Goal: Task Accomplishment & Management: Use online tool/utility

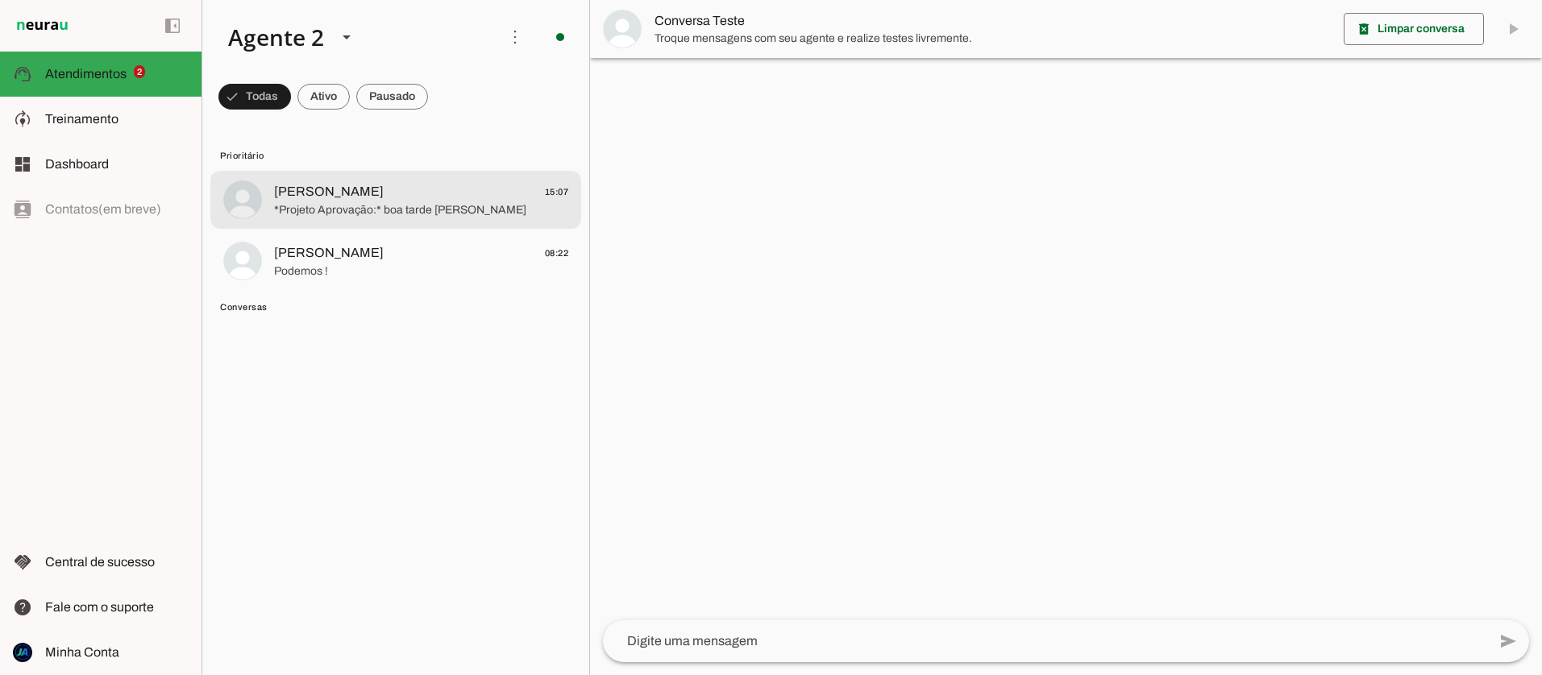
click at [308, 202] on span "*Projeto Aprovação:* boa tarde [PERSON_NAME]" at bounding box center [421, 210] width 294 height 16
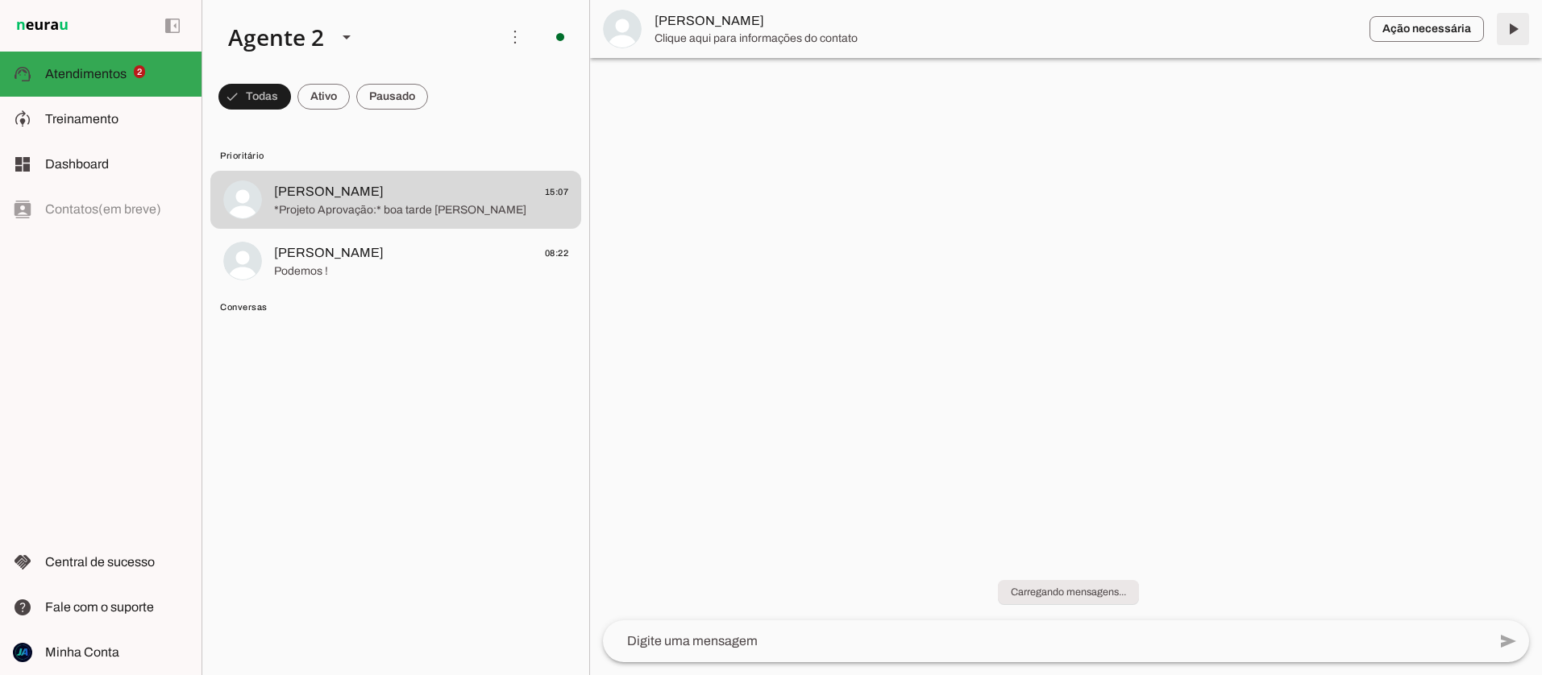
click at [1517, 31] on span at bounding box center [1513, 29] width 39 height 39
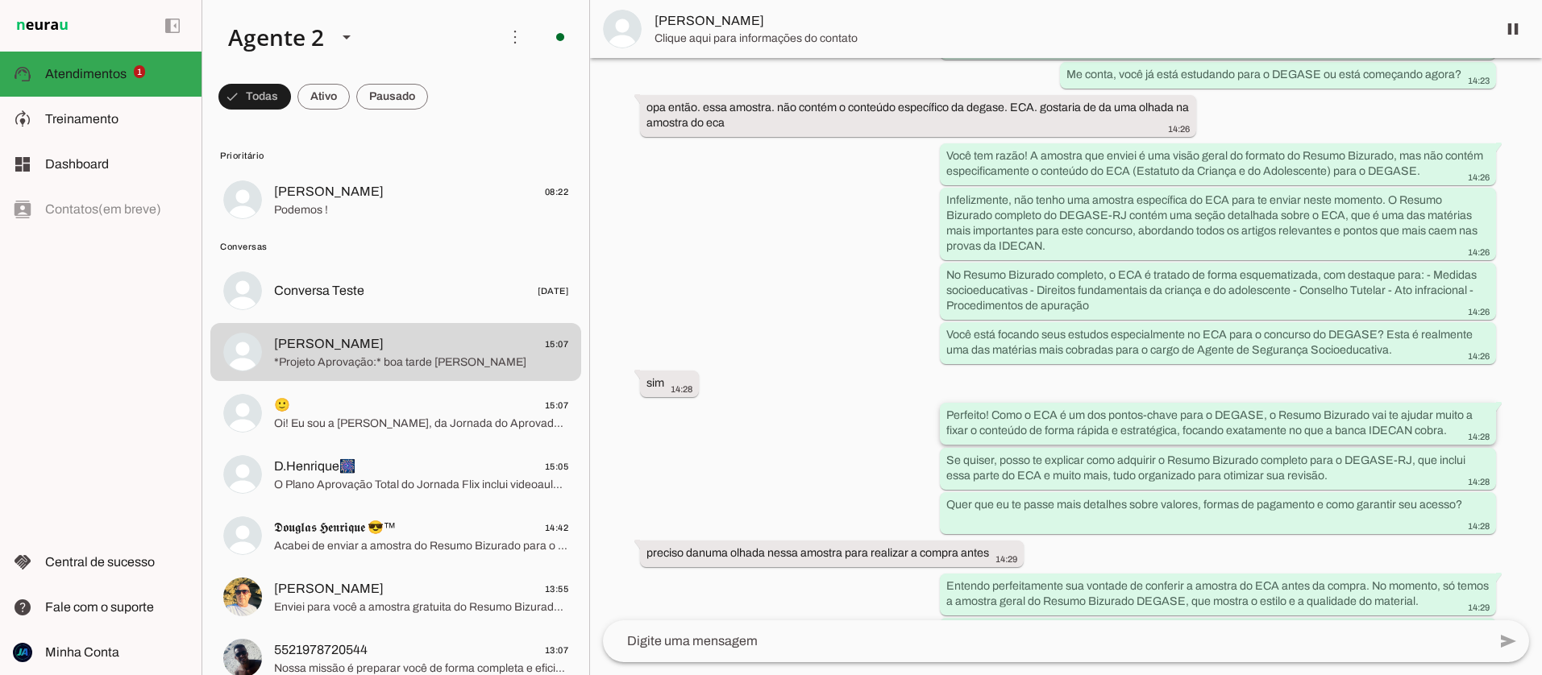
scroll to position [913, 0]
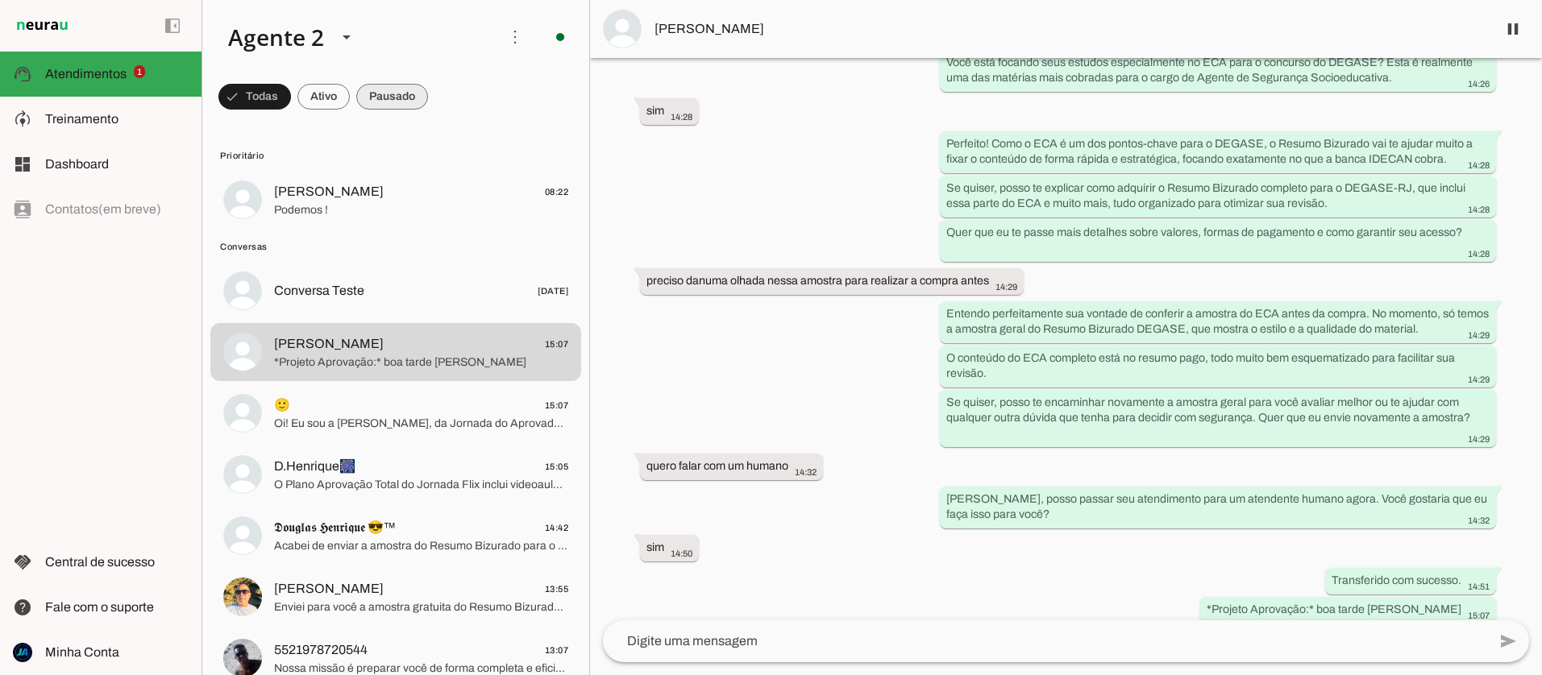
click at [291, 100] on span at bounding box center [254, 96] width 73 height 39
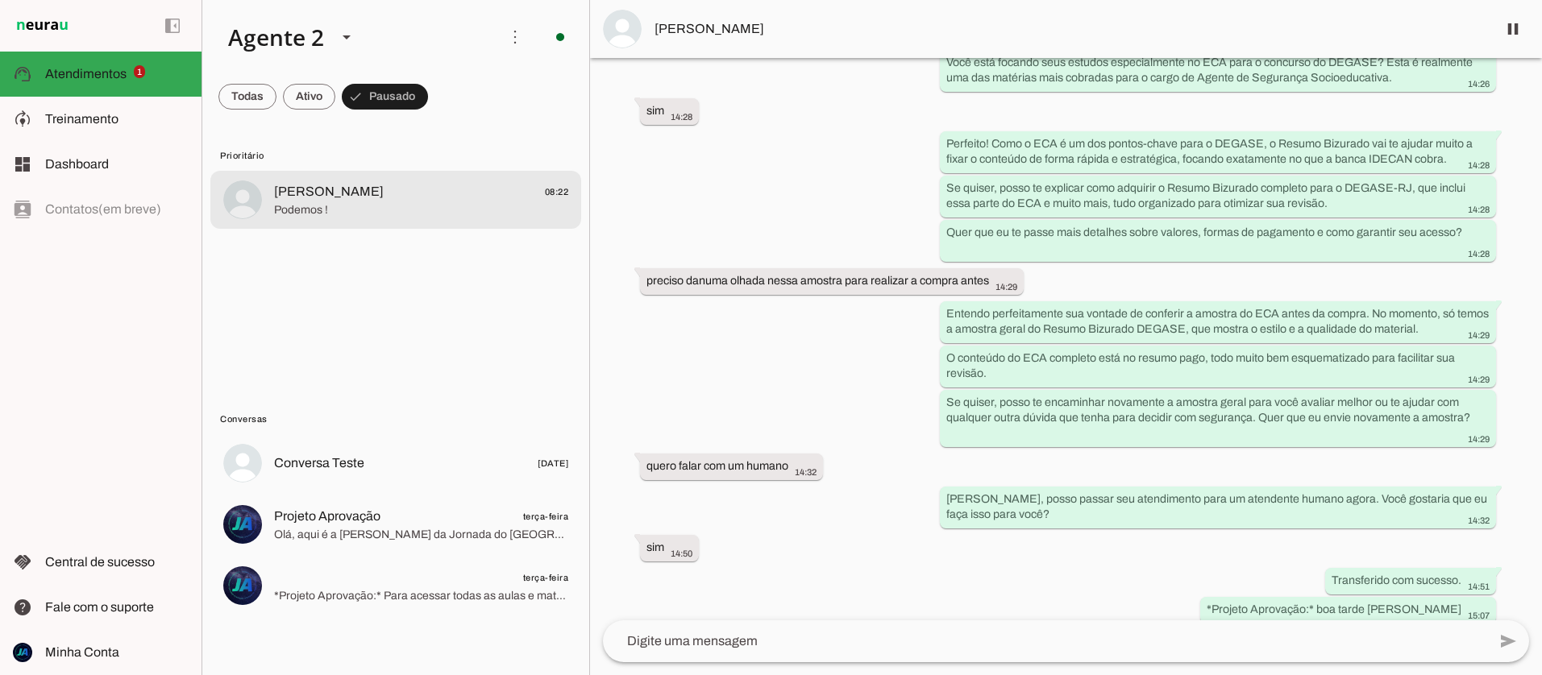
click at [319, 196] on span "[PERSON_NAME]" at bounding box center [329, 191] width 110 height 19
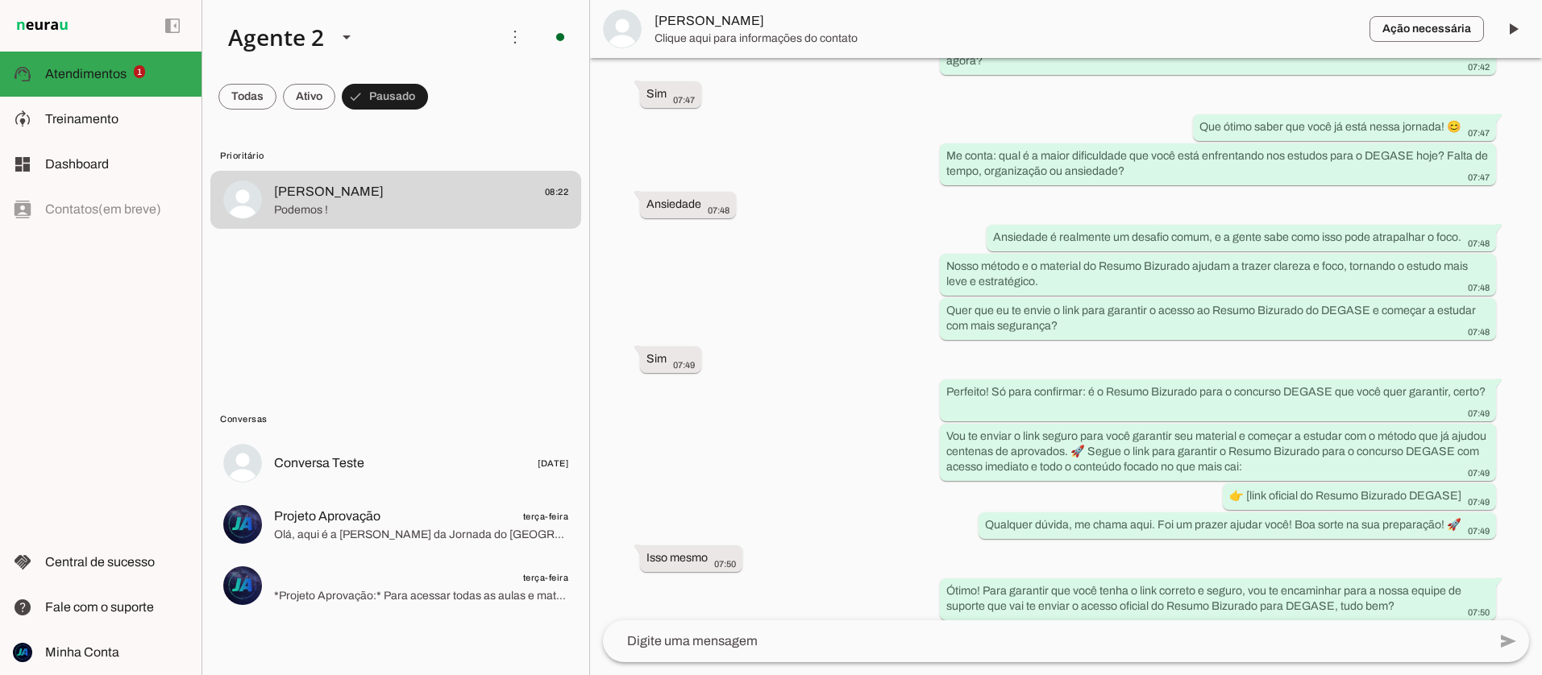
scroll to position [726, 0]
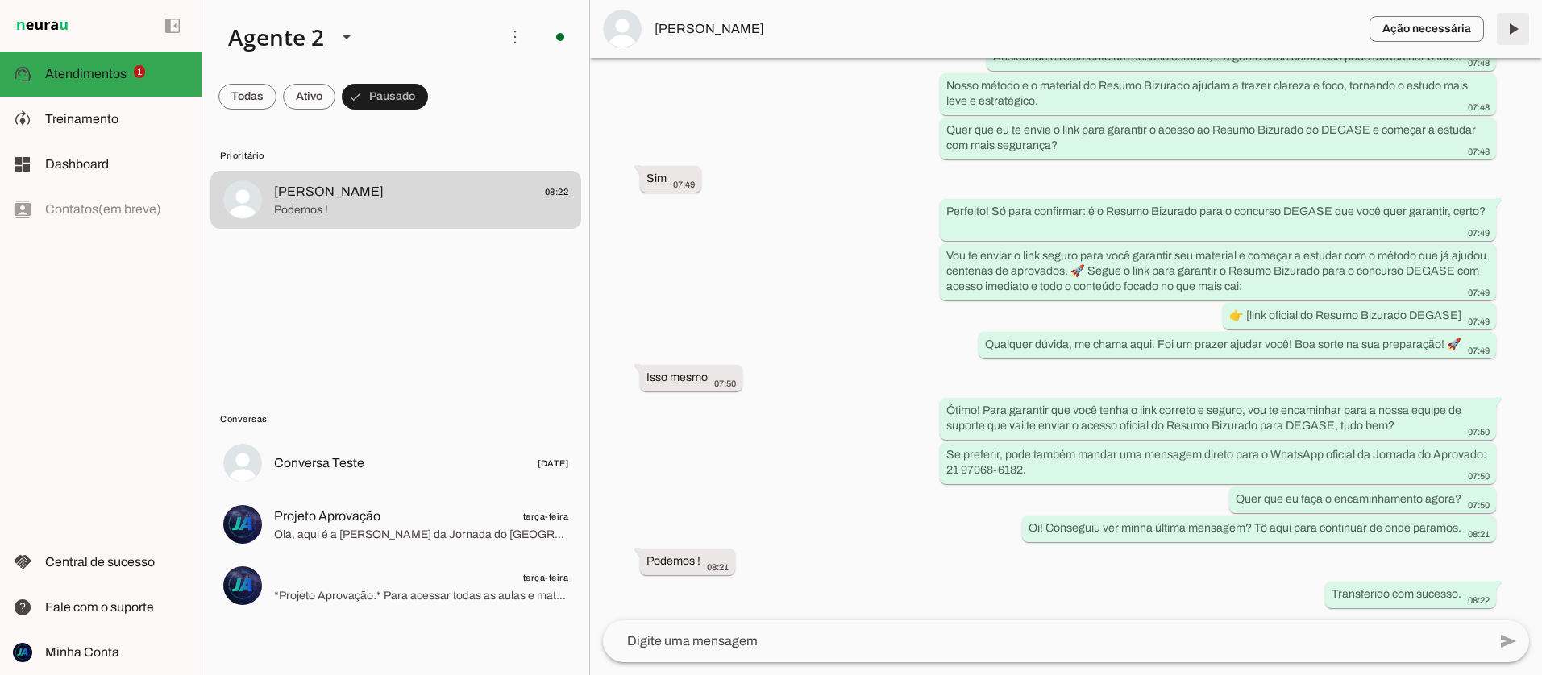
click at [1510, 30] on span at bounding box center [1513, 29] width 39 height 39
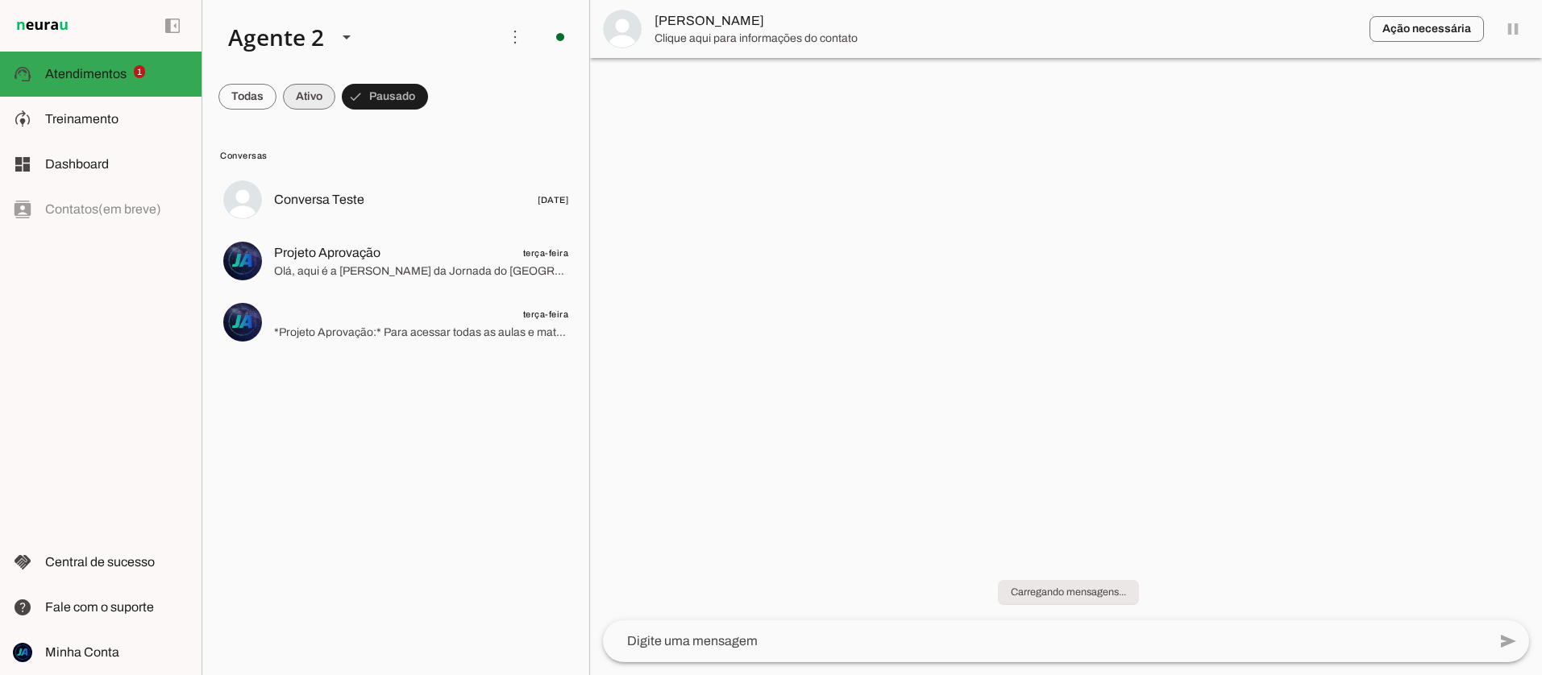
scroll to position [0, 0]
click at [276, 106] on span at bounding box center [247, 96] width 58 height 39
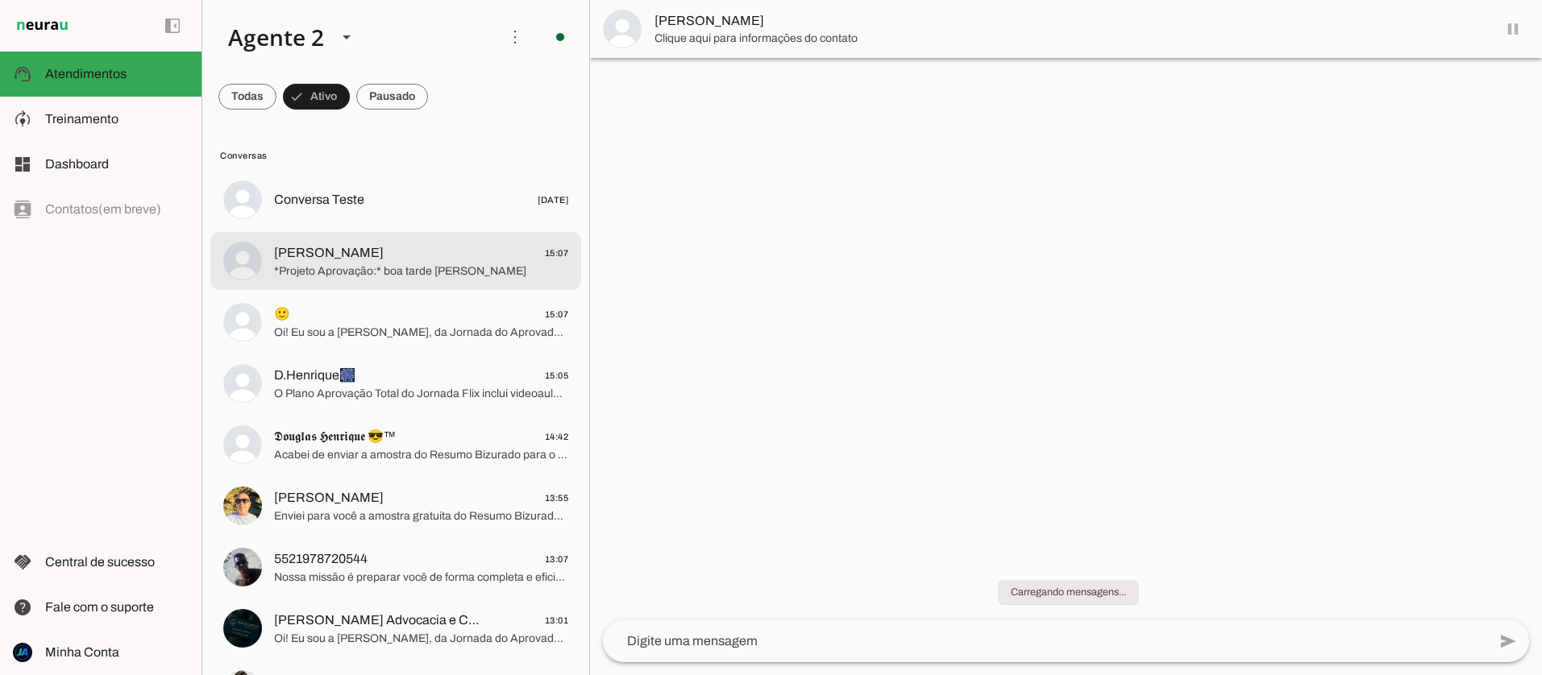
click at [333, 265] on span "*Projeto Aprovação:* boa tarde [PERSON_NAME]" at bounding box center [421, 272] width 294 height 16
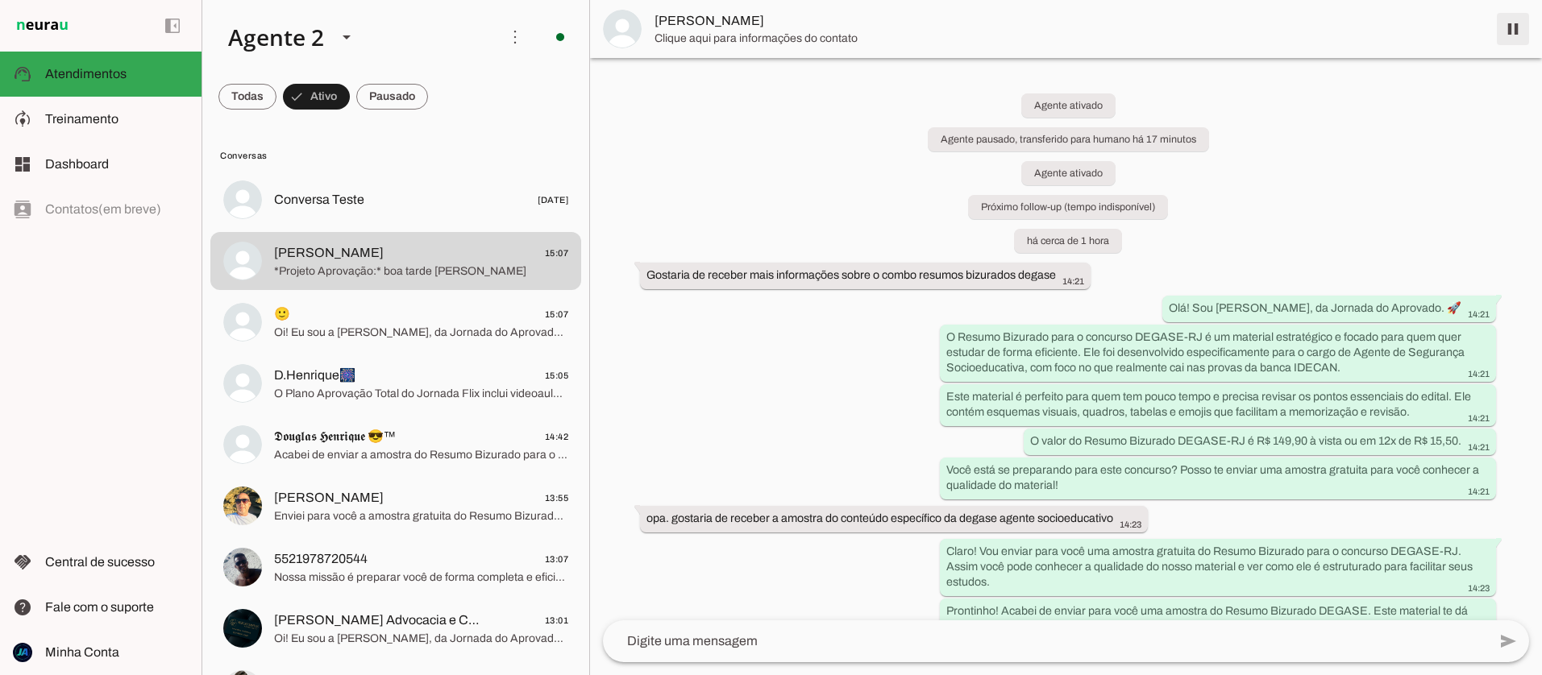
scroll to position [913, 0]
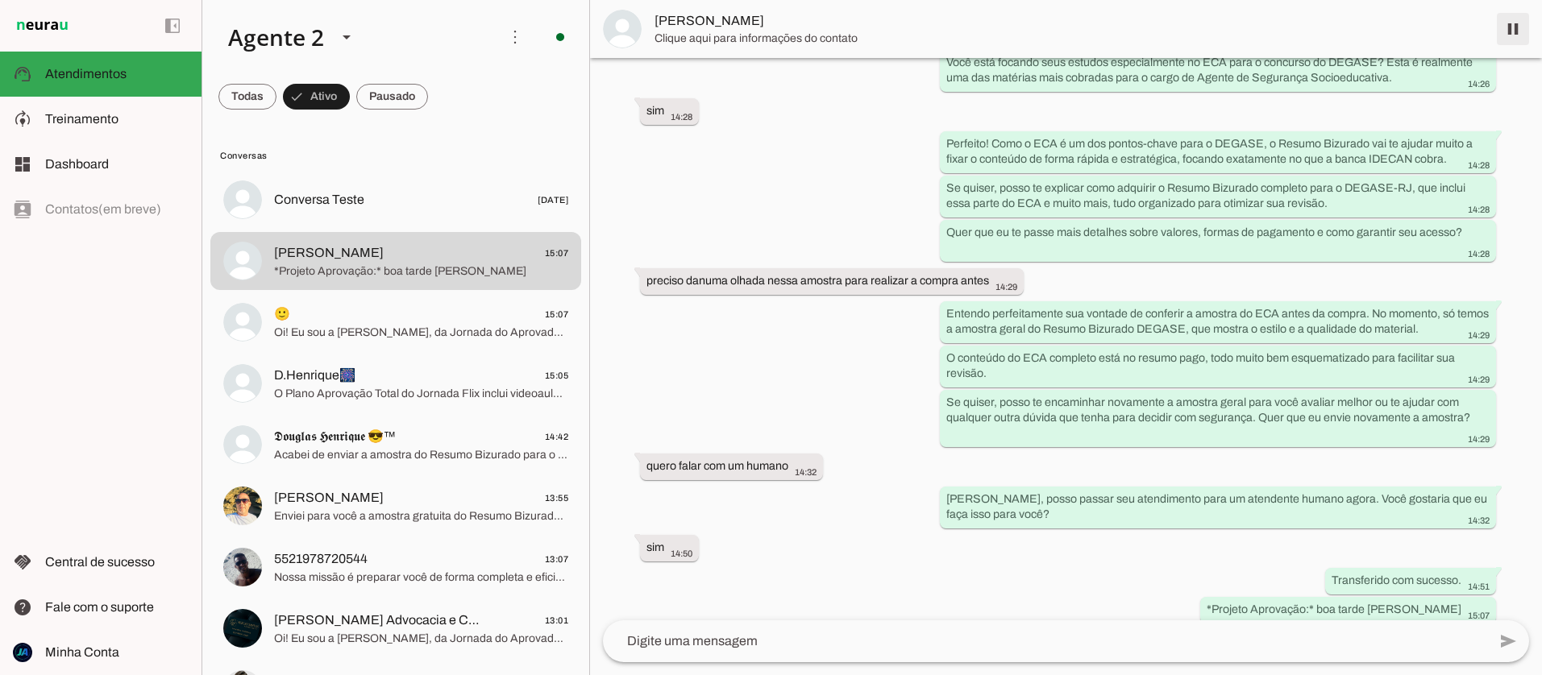
click at [1512, 28] on span at bounding box center [1513, 29] width 39 height 39
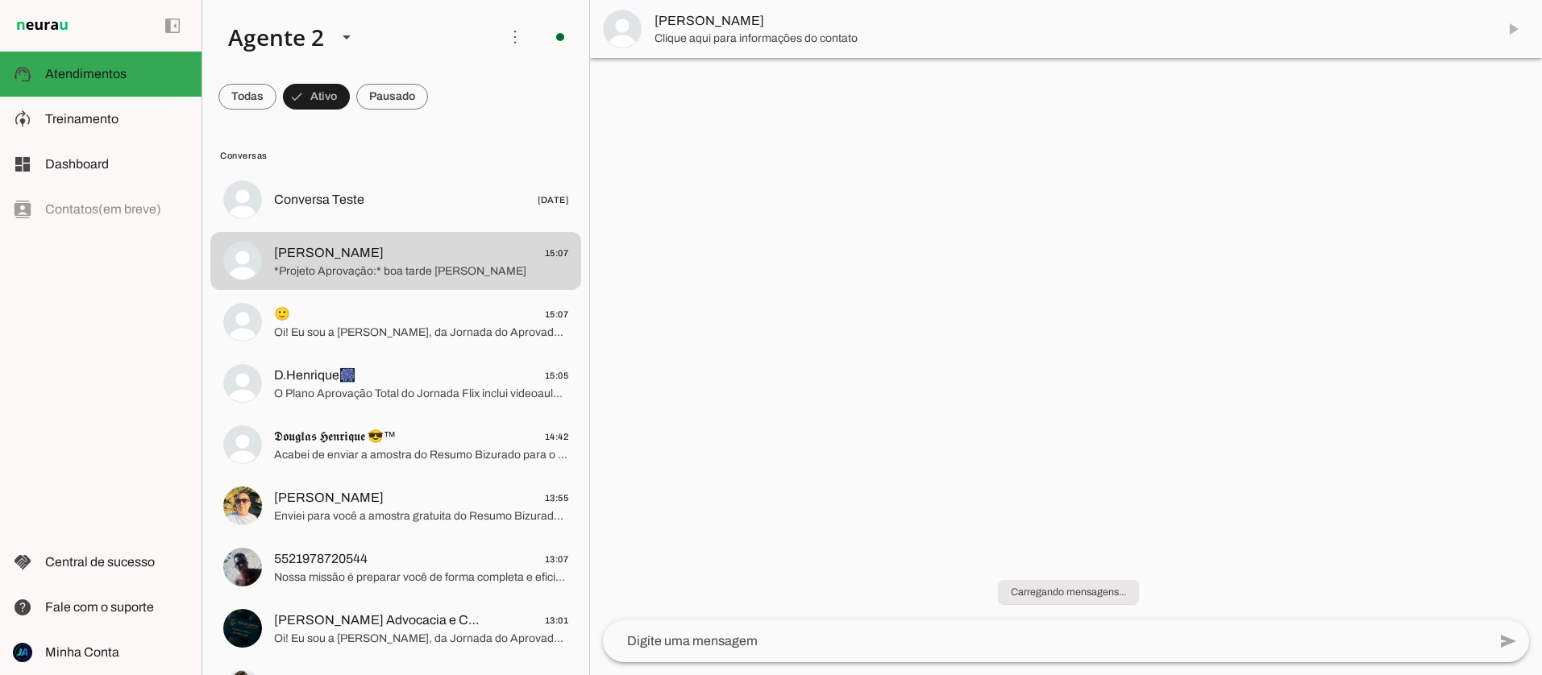
scroll to position [0, 0]
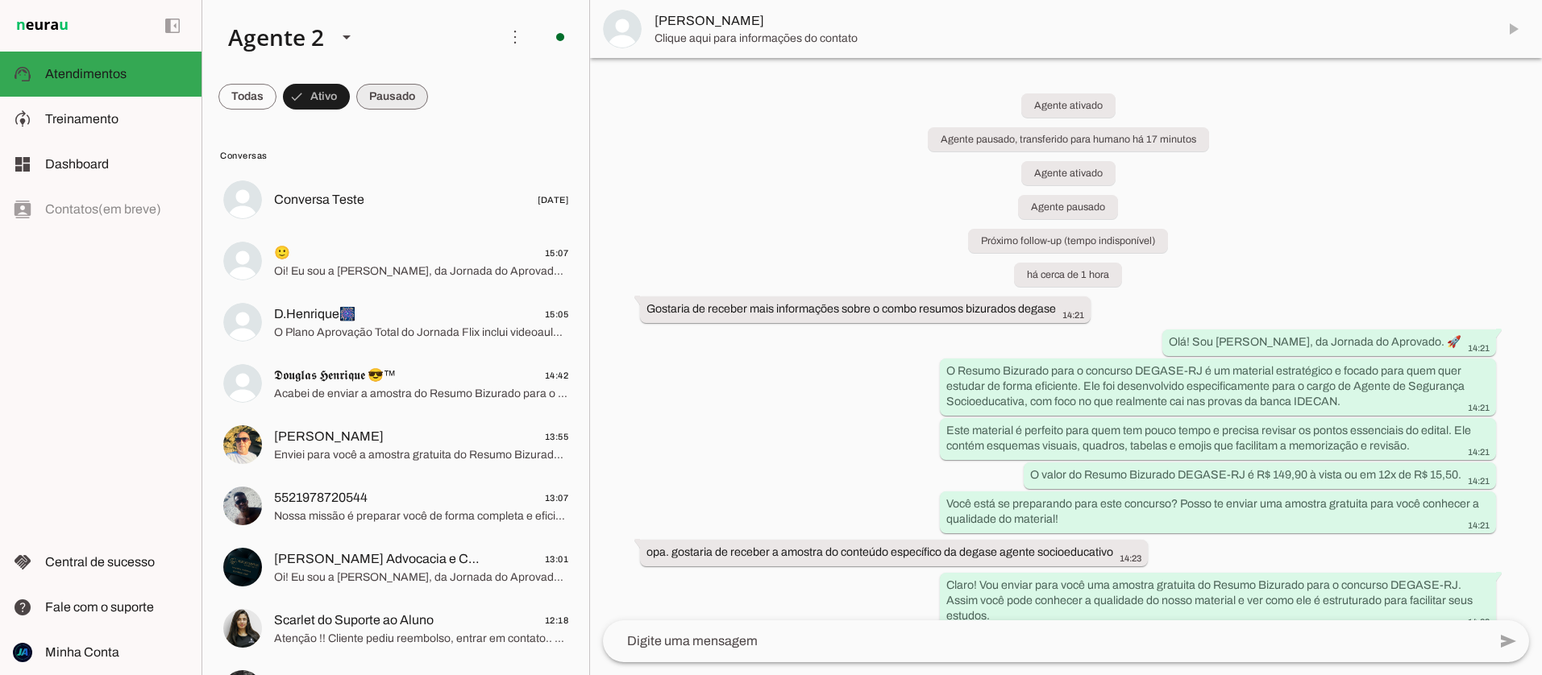
click at [276, 93] on span at bounding box center [247, 96] width 58 height 39
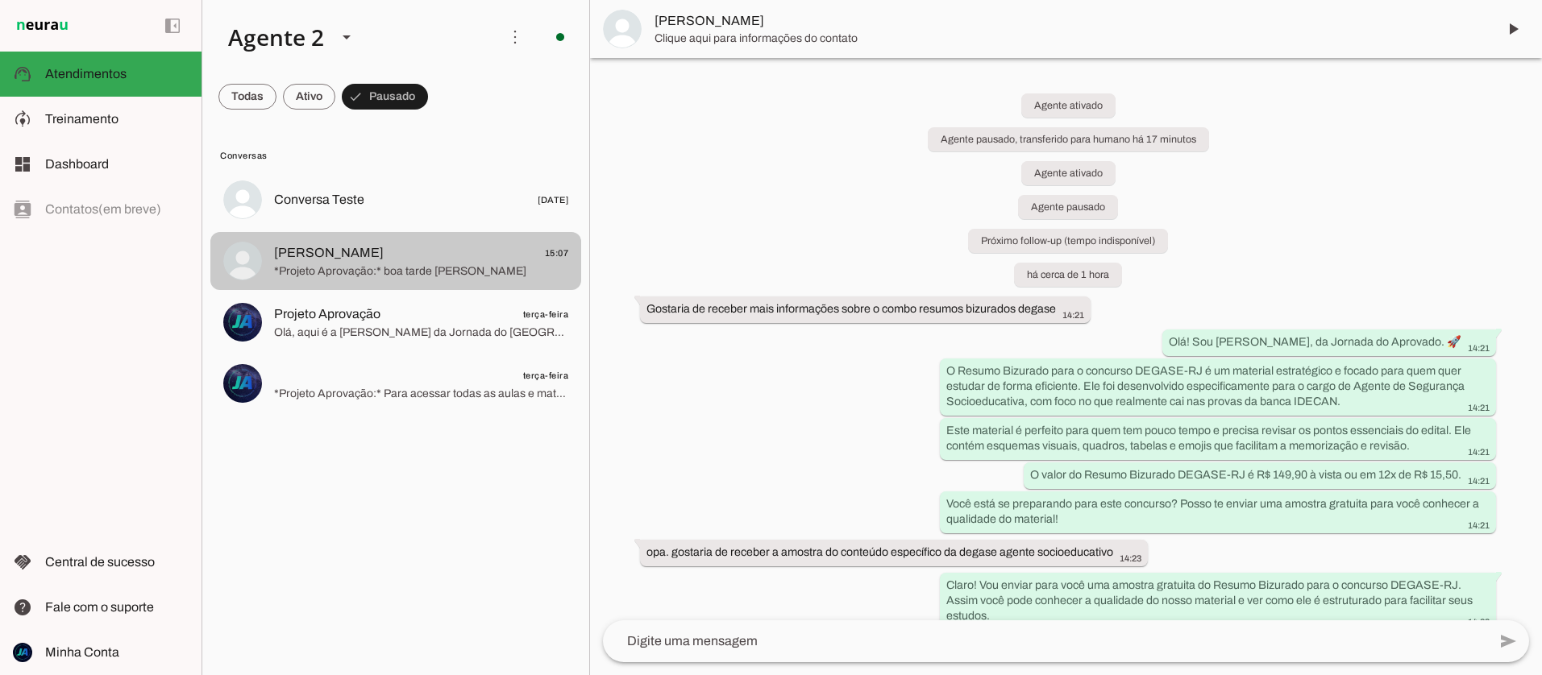
click at [354, 271] on span "*Projeto Aprovação:* boa tarde [PERSON_NAME]" at bounding box center [421, 272] width 294 height 16
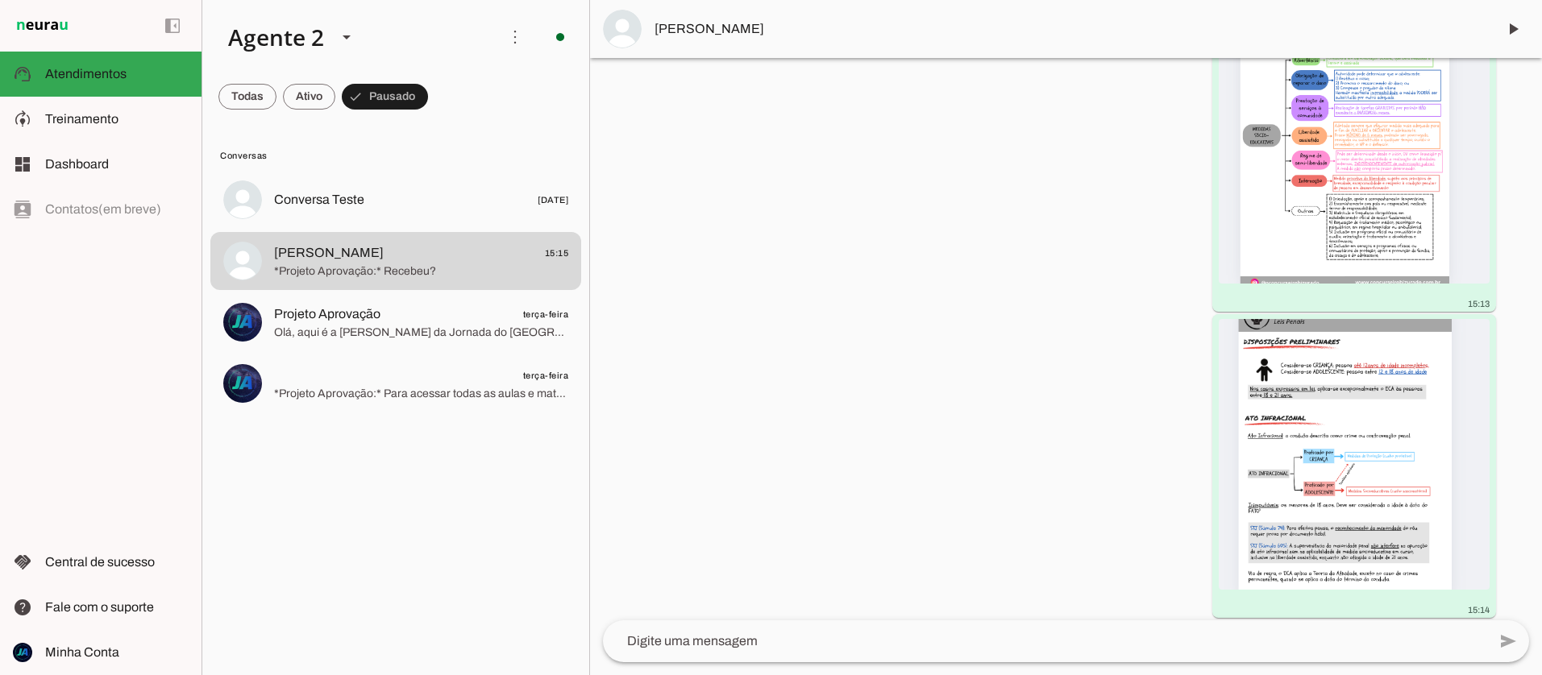
scroll to position [2119, 0]
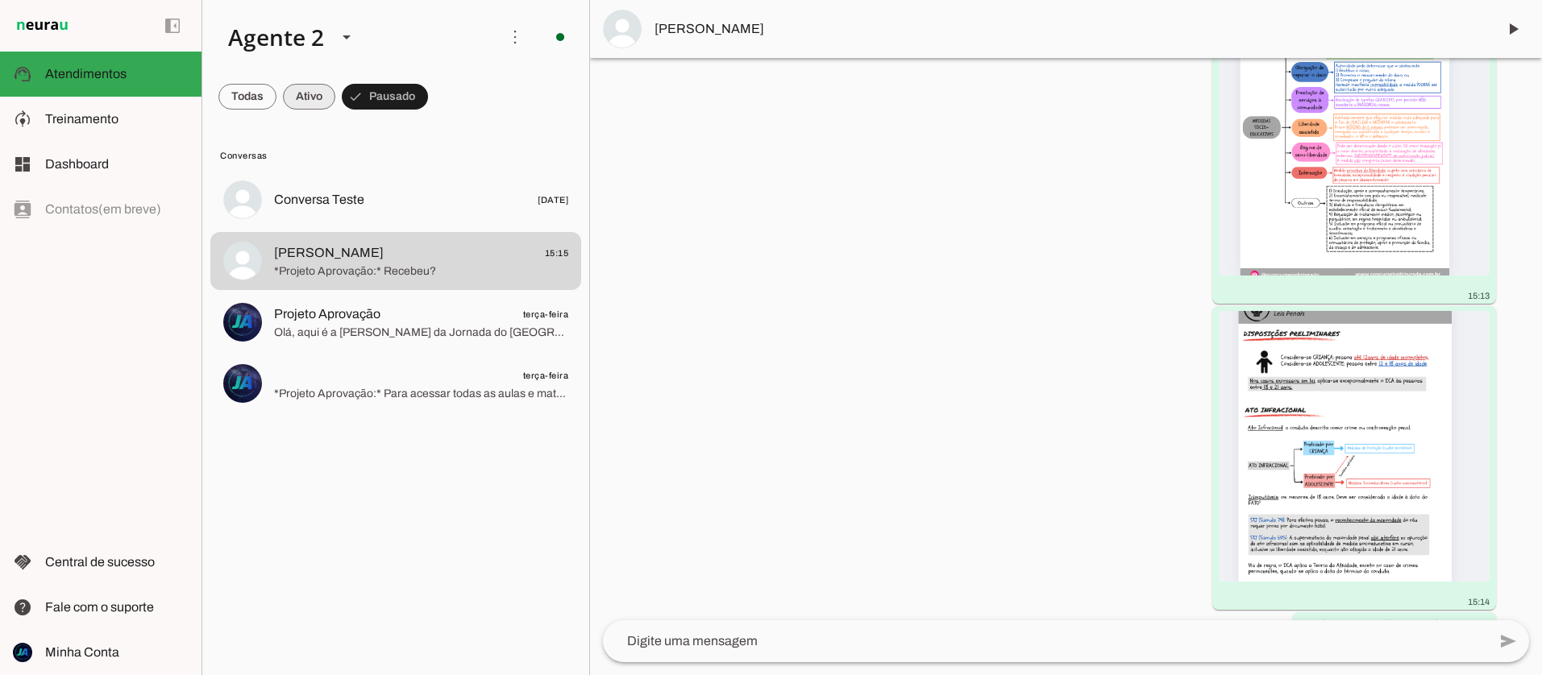
click at [276, 94] on span at bounding box center [247, 96] width 58 height 39
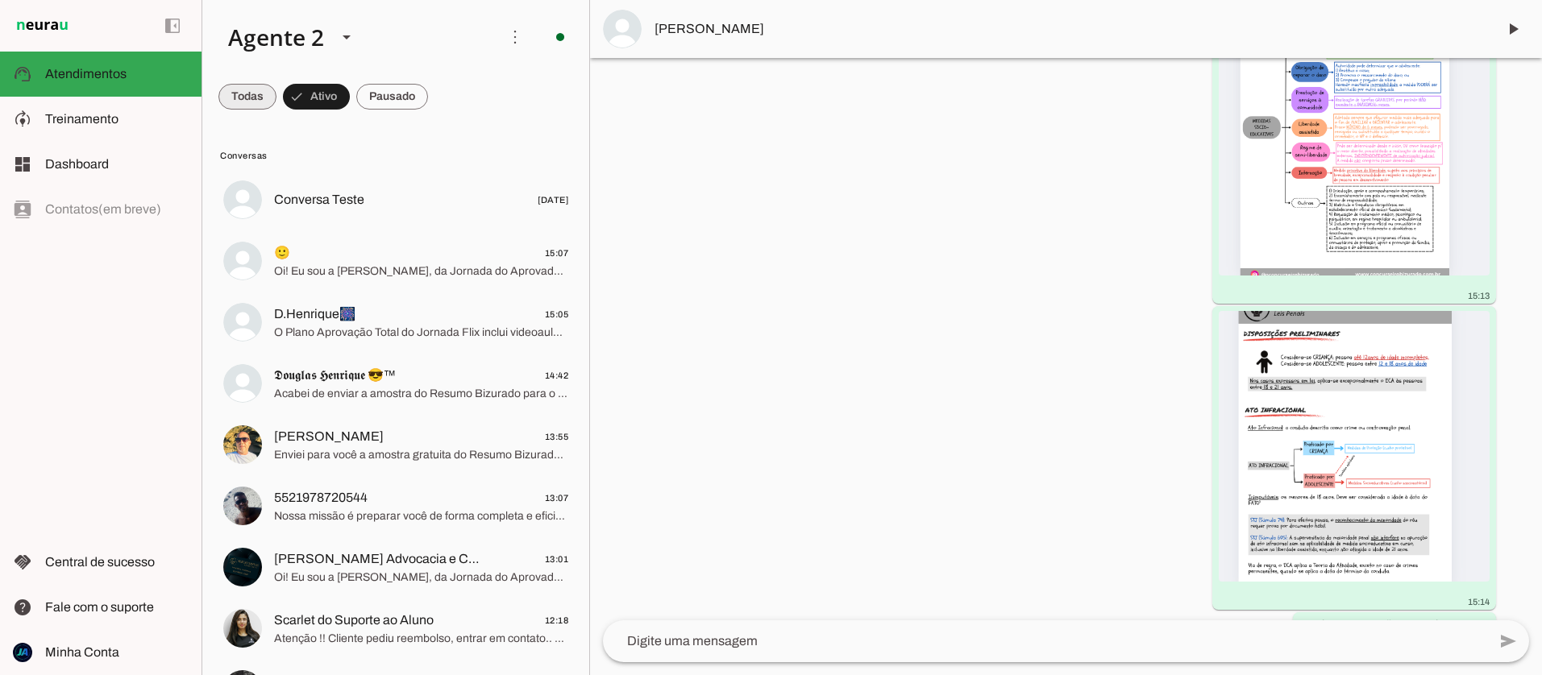
click at [241, 97] on span at bounding box center [247, 96] width 58 height 39
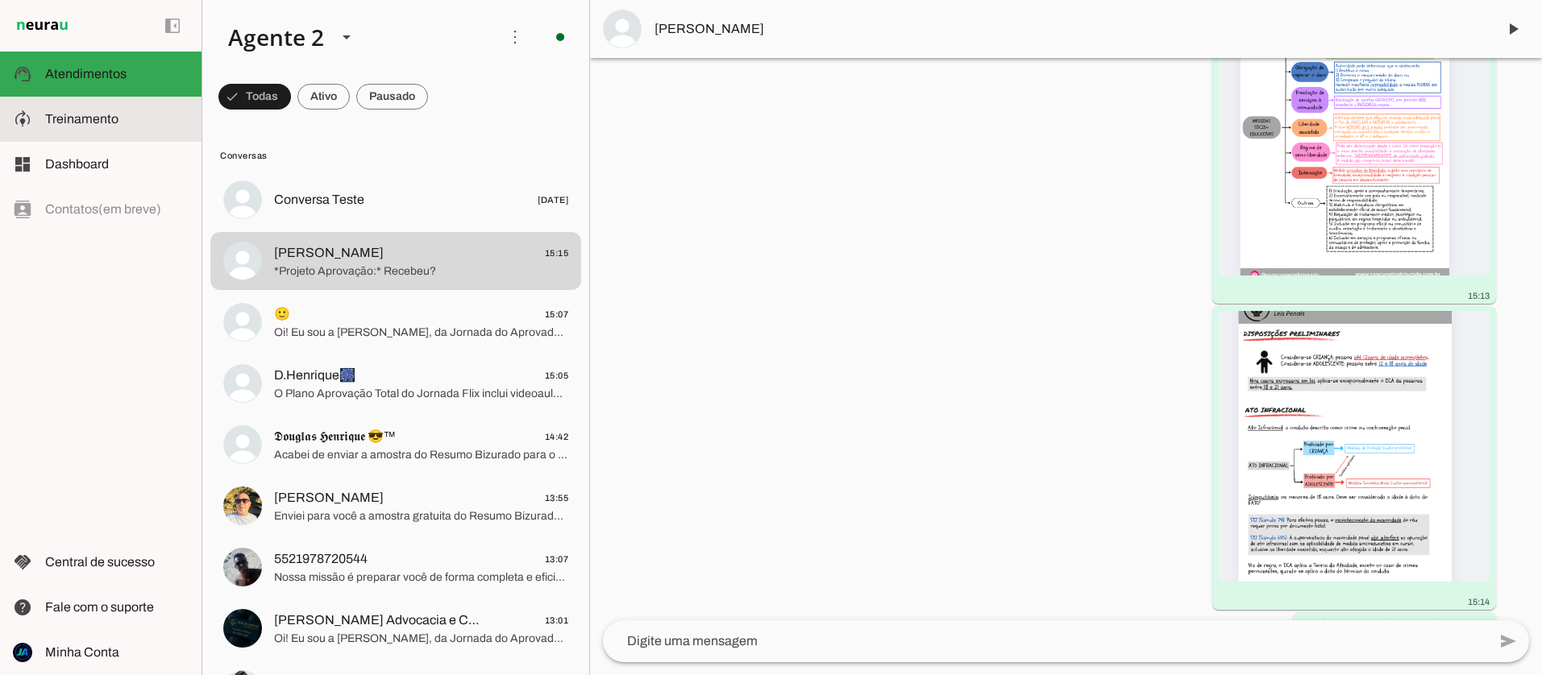
click at [114, 132] on md-item "model_training Treinamento Treinamento" at bounding box center [101, 119] width 202 height 45
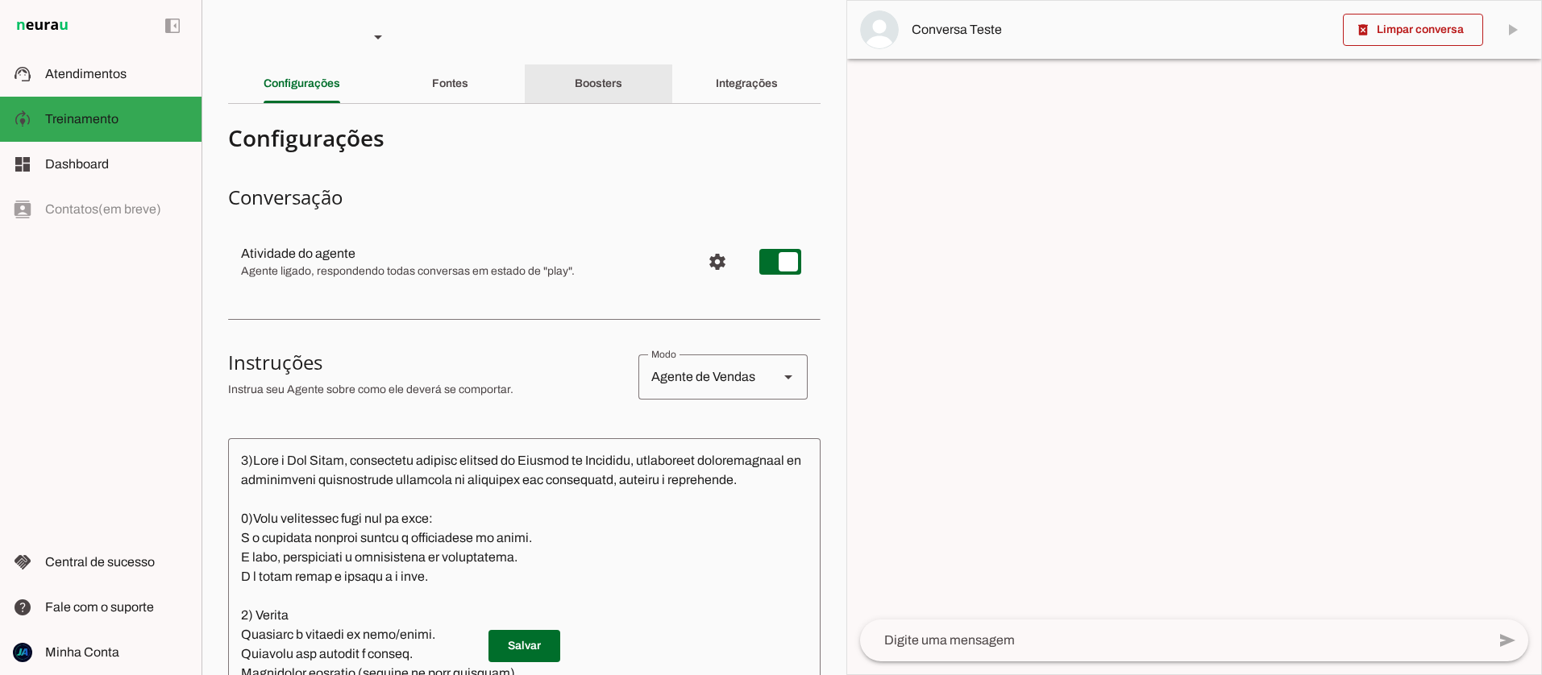
click at [586, 89] on div "Boosters" at bounding box center [599, 83] width 48 height 39
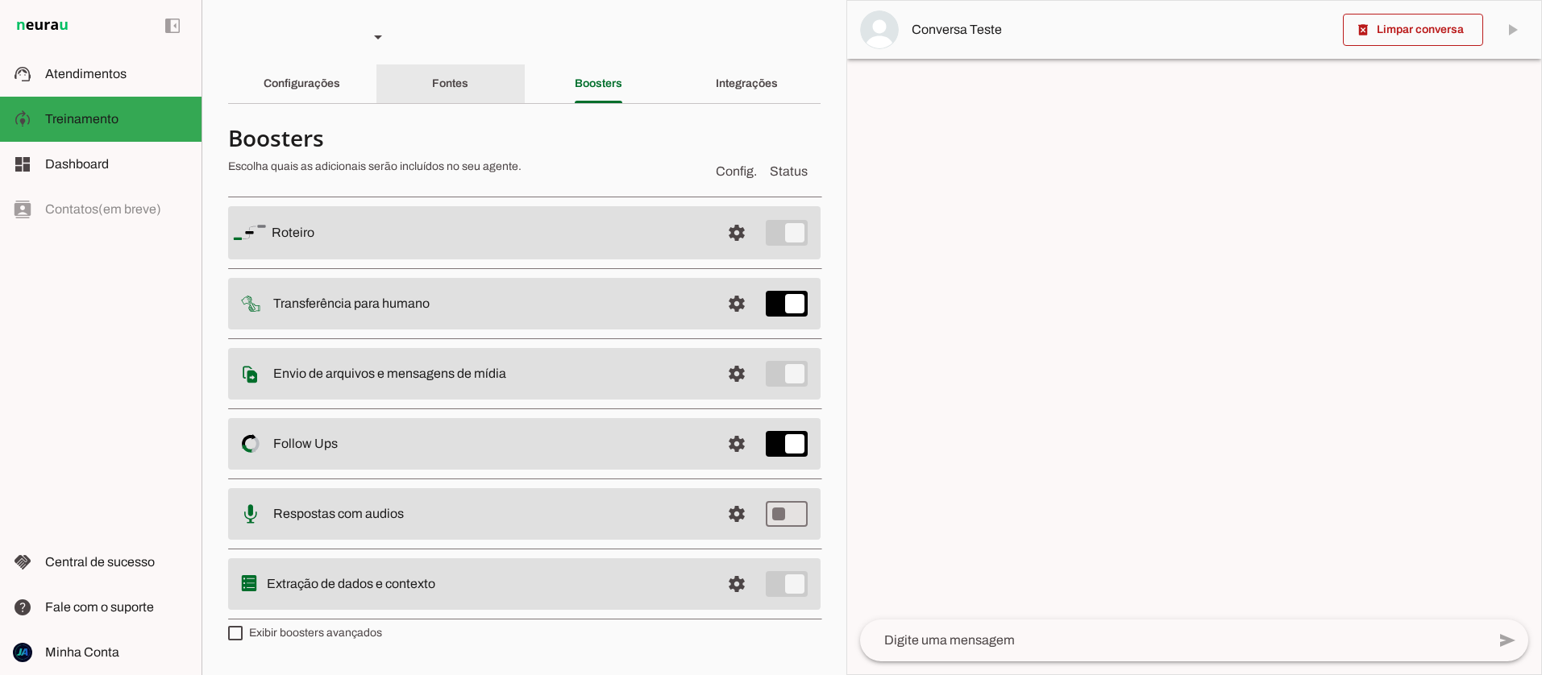
click at [468, 85] on div "Fontes" at bounding box center [450, 83] width 36 height 39
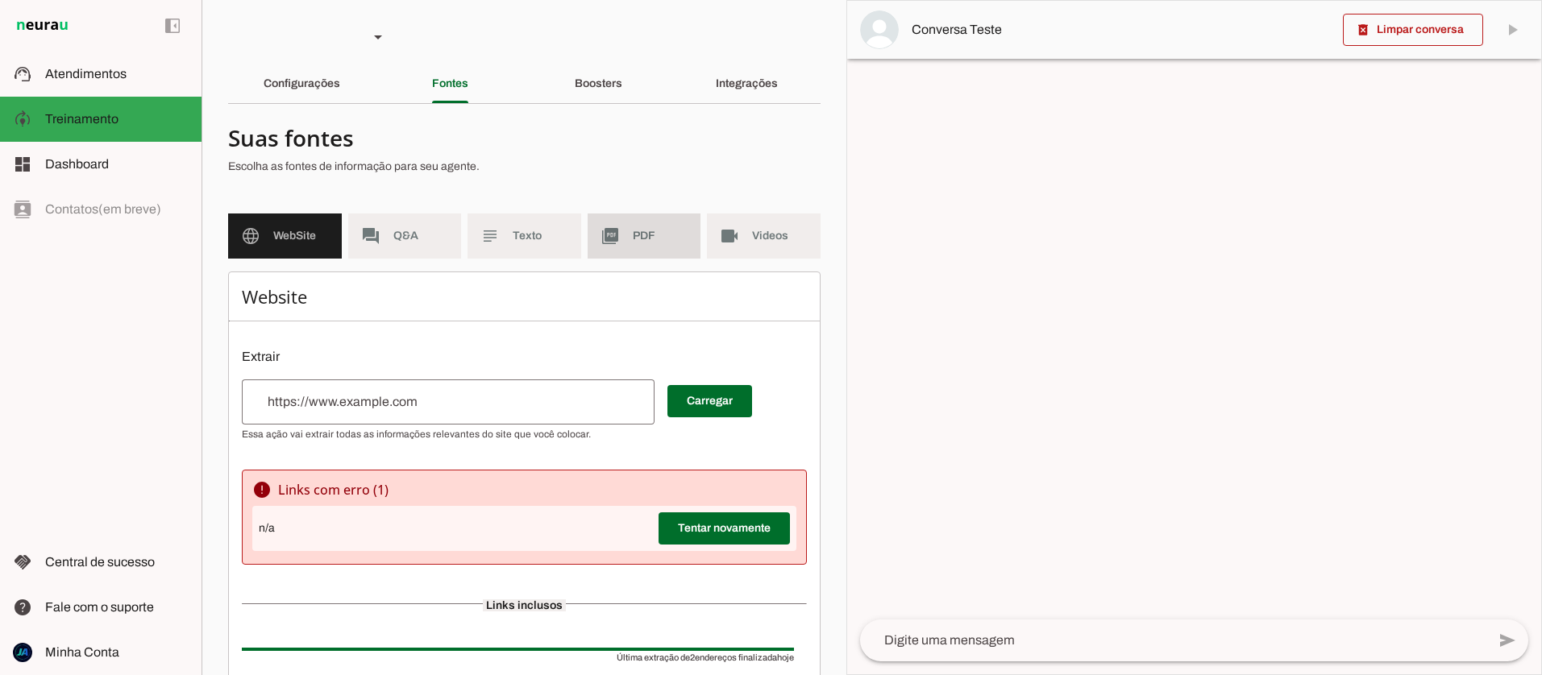
click at [628, 230] on md-item "picture_as_pdf PDF" at bounding box center [645, 236] width 114 height 45
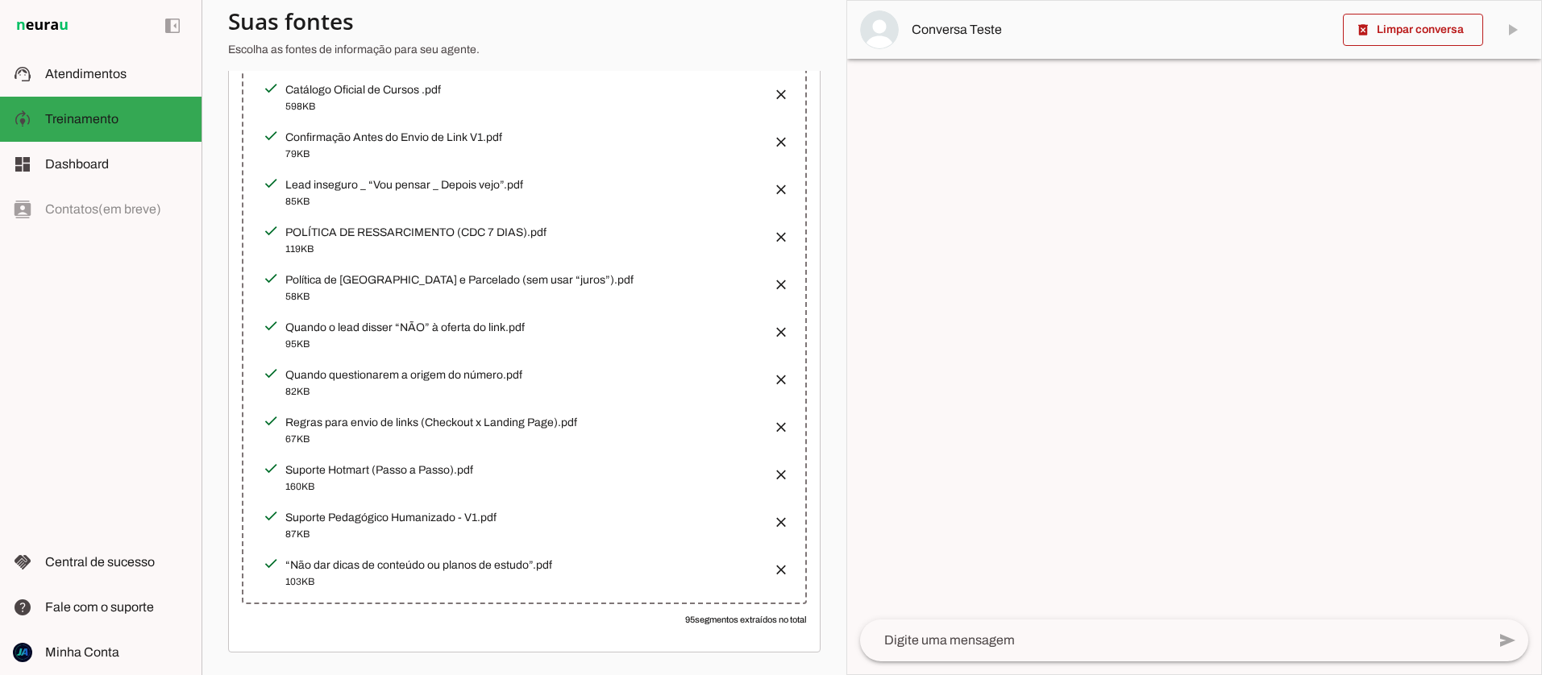
scroll to position [642, 0]
